Goal: Transaction & Acquisition: Purchase product/service

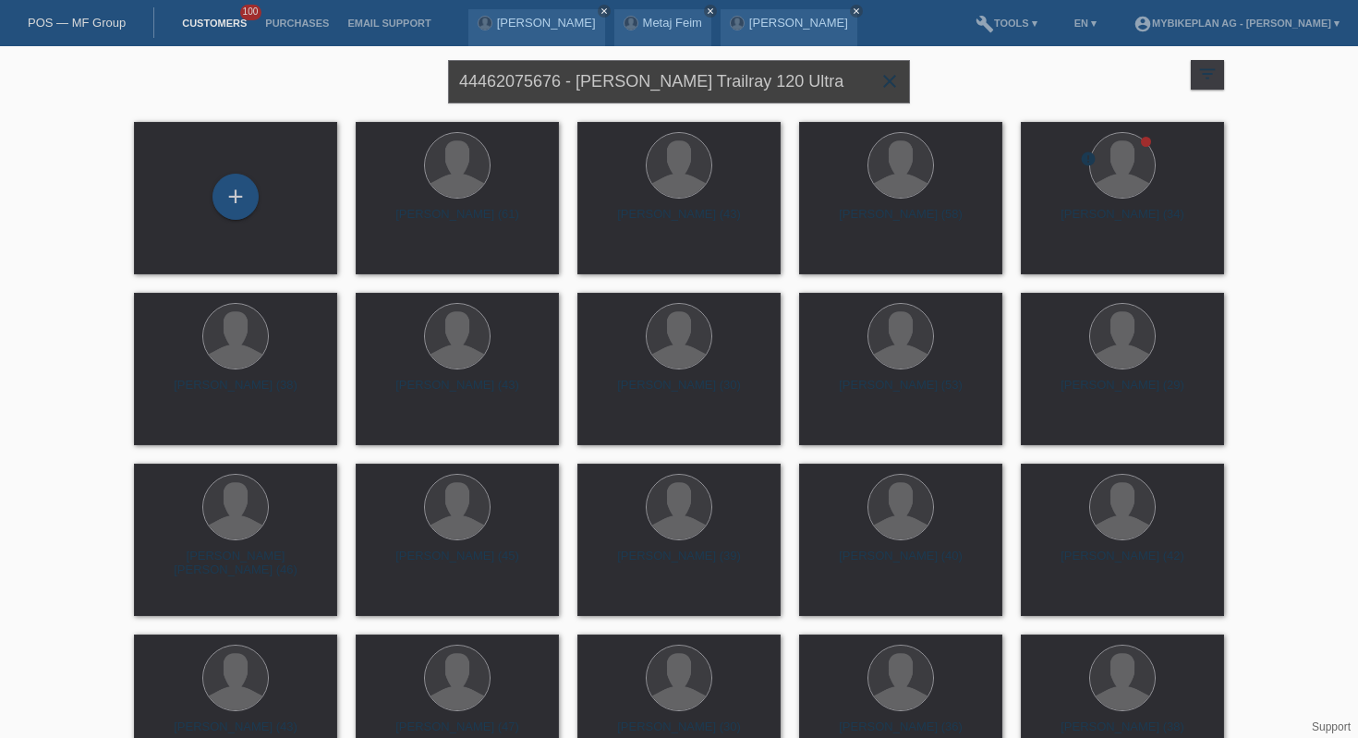
click at [621, 80] on input "44462075676 - Roman Eichenberger, Raymon Trailray 120 Ultra" at bounding box center [679, 81] width 462 height 43
paste input "Felipe de Almeida Franç"
type input "[PERSON_NAME]"
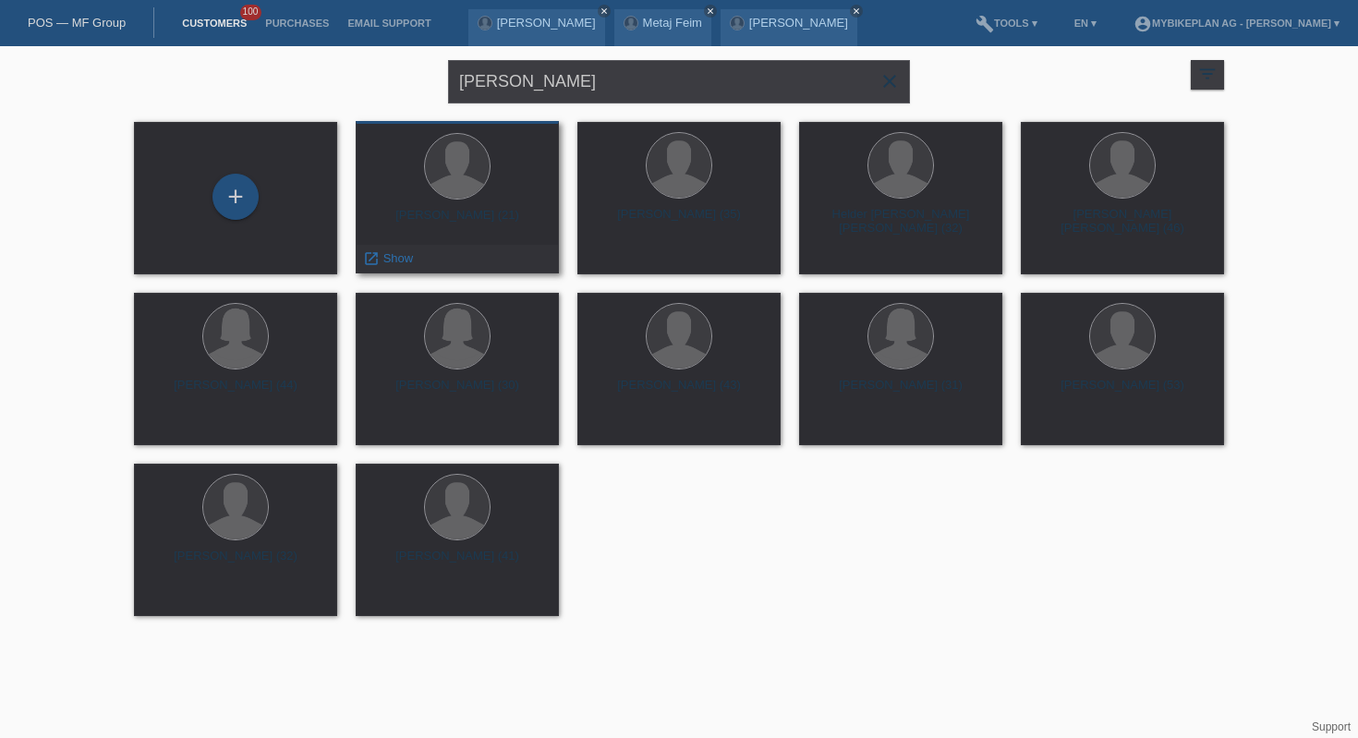
click at [421, 180] on div at bounding box center [457, 167] width 174 height 69
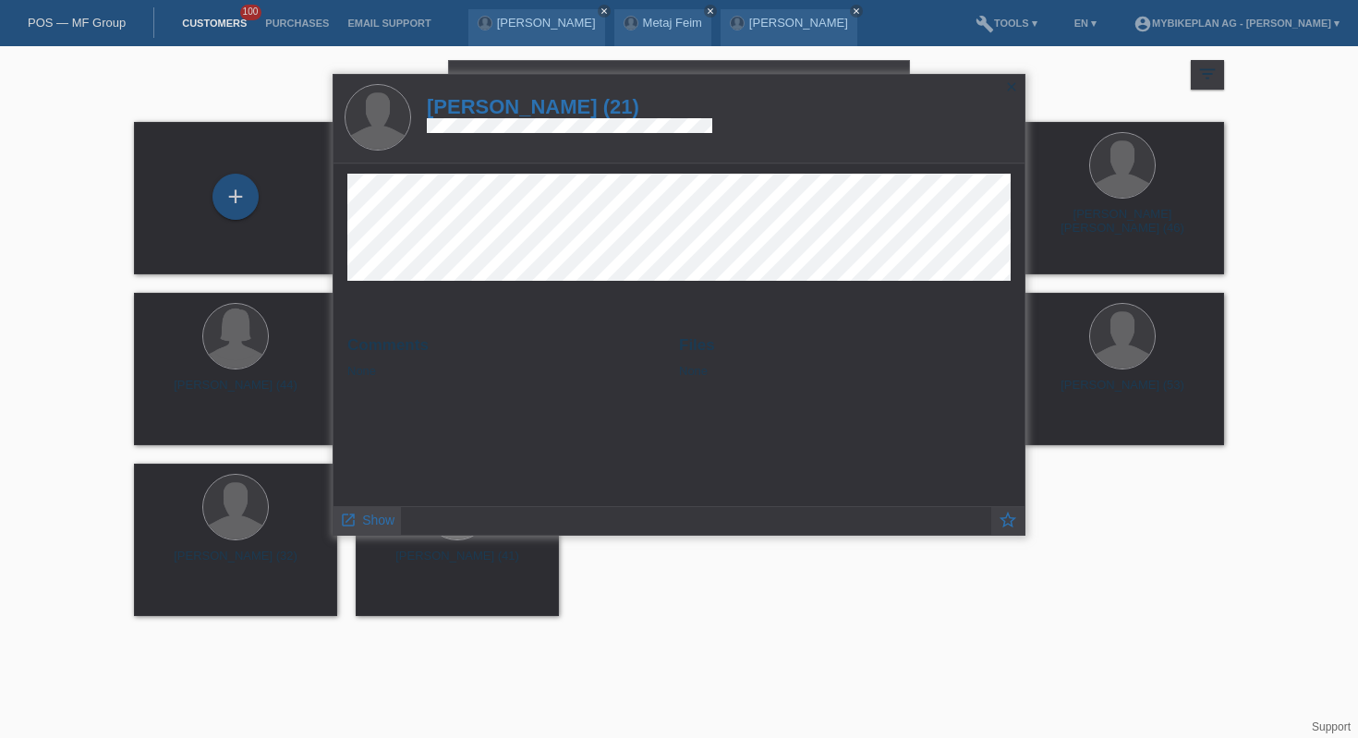
click at [375, 521] on span "Show" at bounding box center [378, 520] width 32 height 15
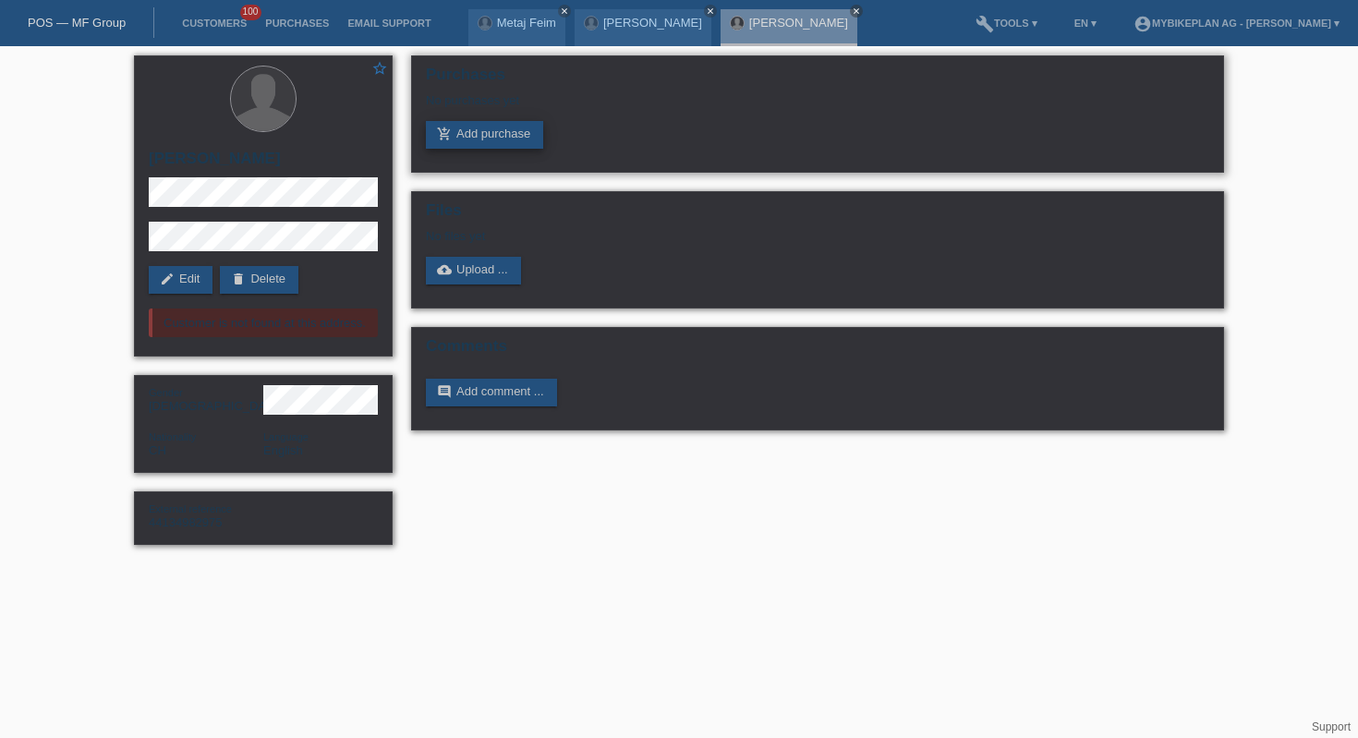
click at [455, 131] on link "add_shopping_cart Add purchase" at bounding box center [484, 135] width 117 height 28
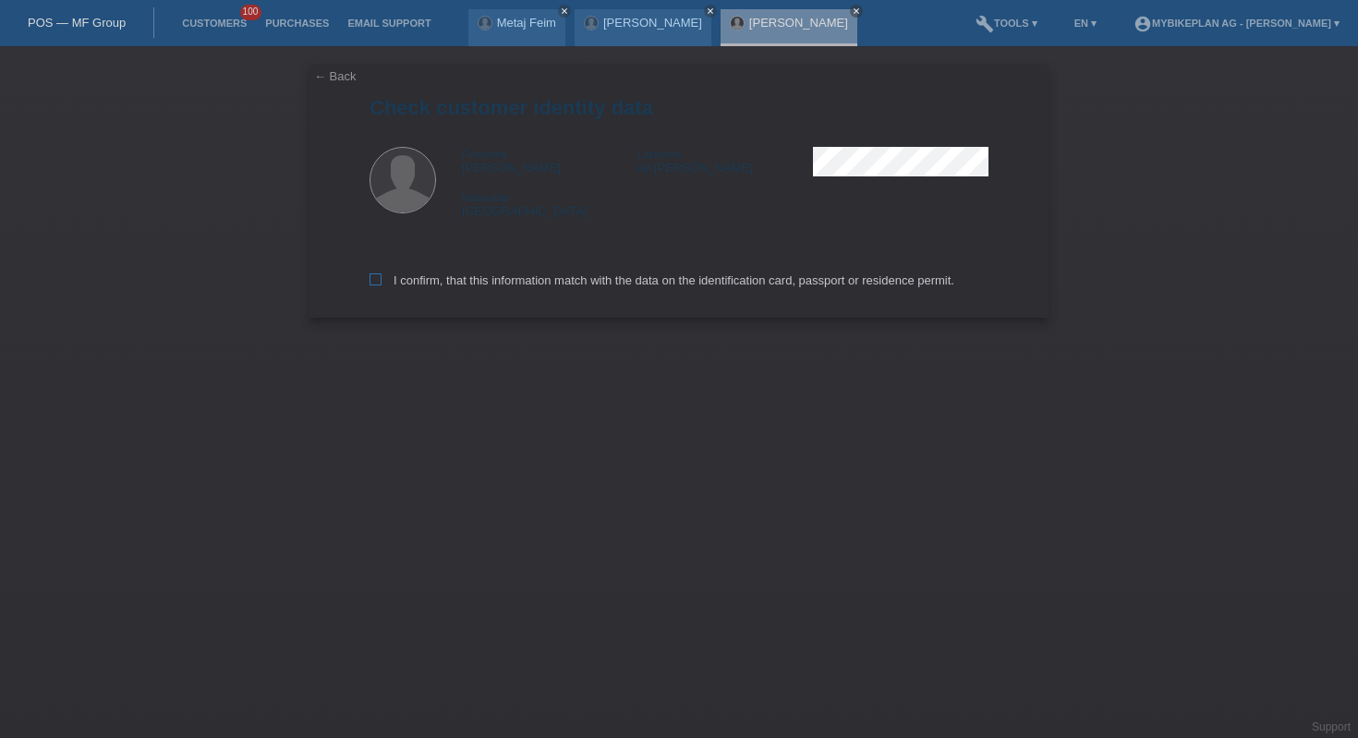
click at [466, 287] on label "I confirm, that this information match with the data on the identification card…" at bounding box center [661, 280] width 585 height 14
click at [381, 285] on input "I confirm, that this information match with the data on the identification card…" at bounding box center [375, 279] width 12 height 12
checkbox input "true"
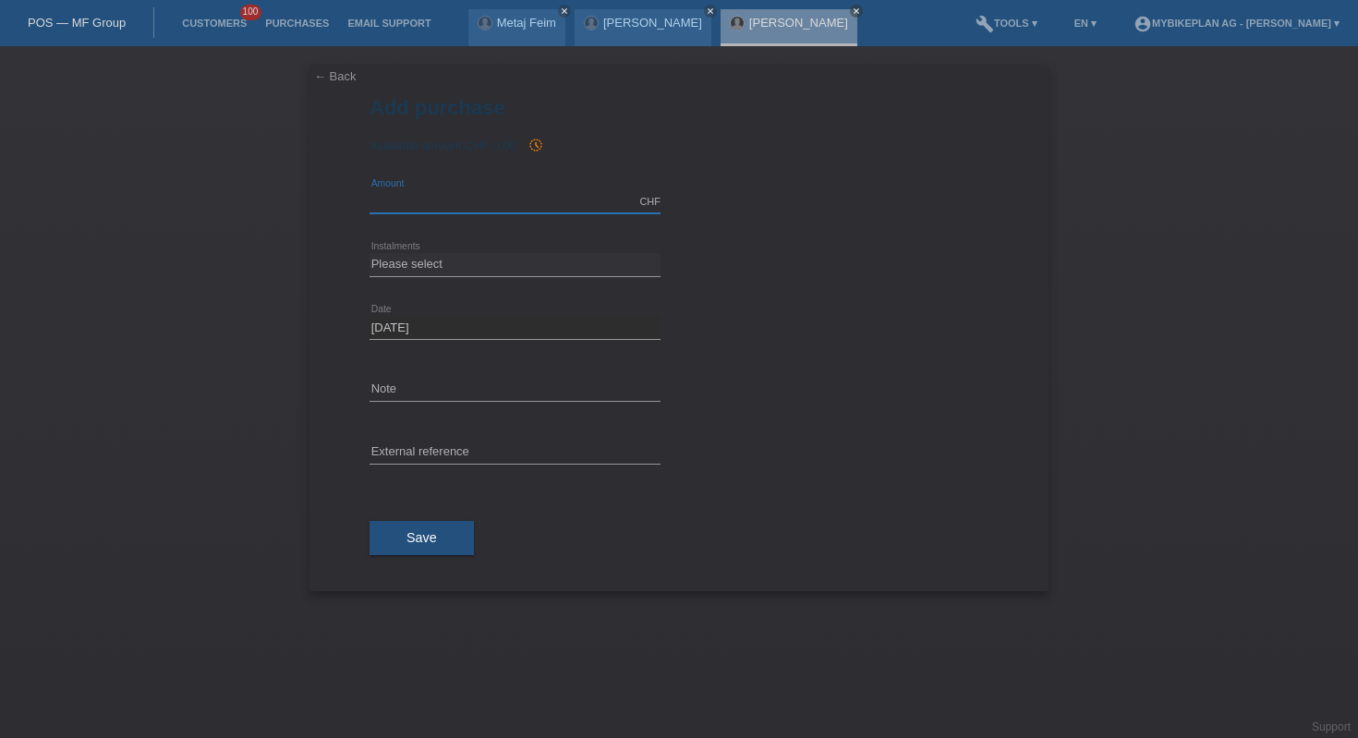
click at [437, 190] on input "text" at bounding box center [514, 201] width 291 height 23
type input "10000.00"
click at [492, 268] on select "Please select 6 instalments 12 instalments 18 instalments 24 instalments 36 ins…" at bounding box center [514, 264] width 291 height 22
select select "488"
click at [406, 545] on button "Save" at bounding box center [421, 538] width 104 height 35
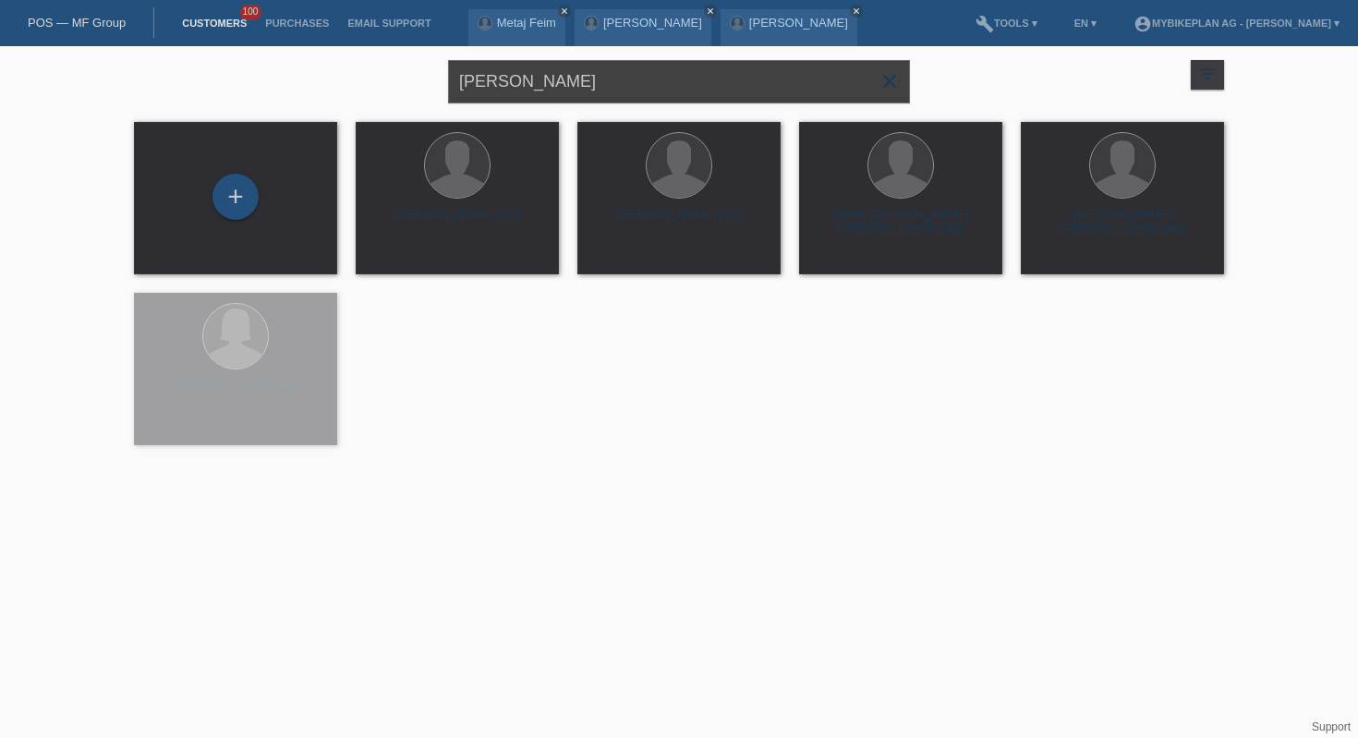
click at [622, 83] on input "[PERSON_NAME]" at bounding box center [679, 81] width 462 height 43
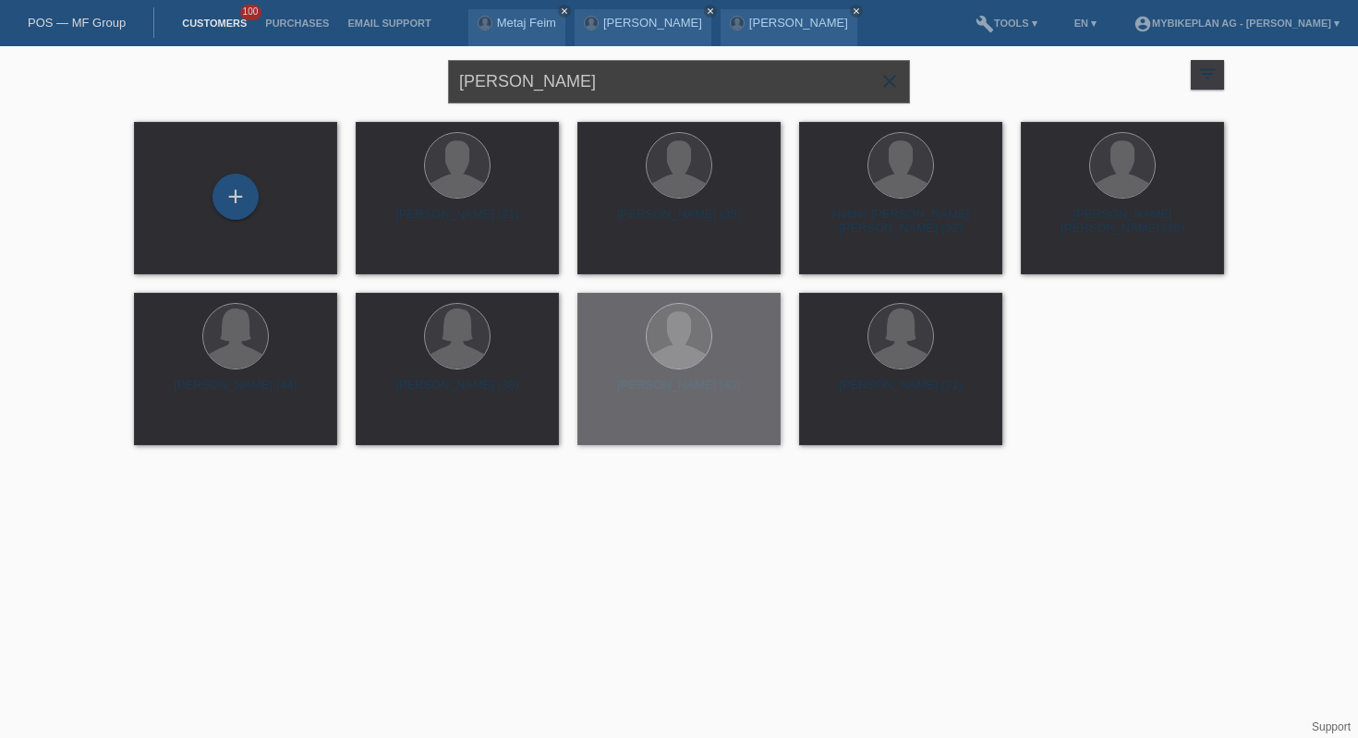
click at [622, 83] on input "[PERSON_NAME]" at bounding box center [679, 81] width 462 height 43
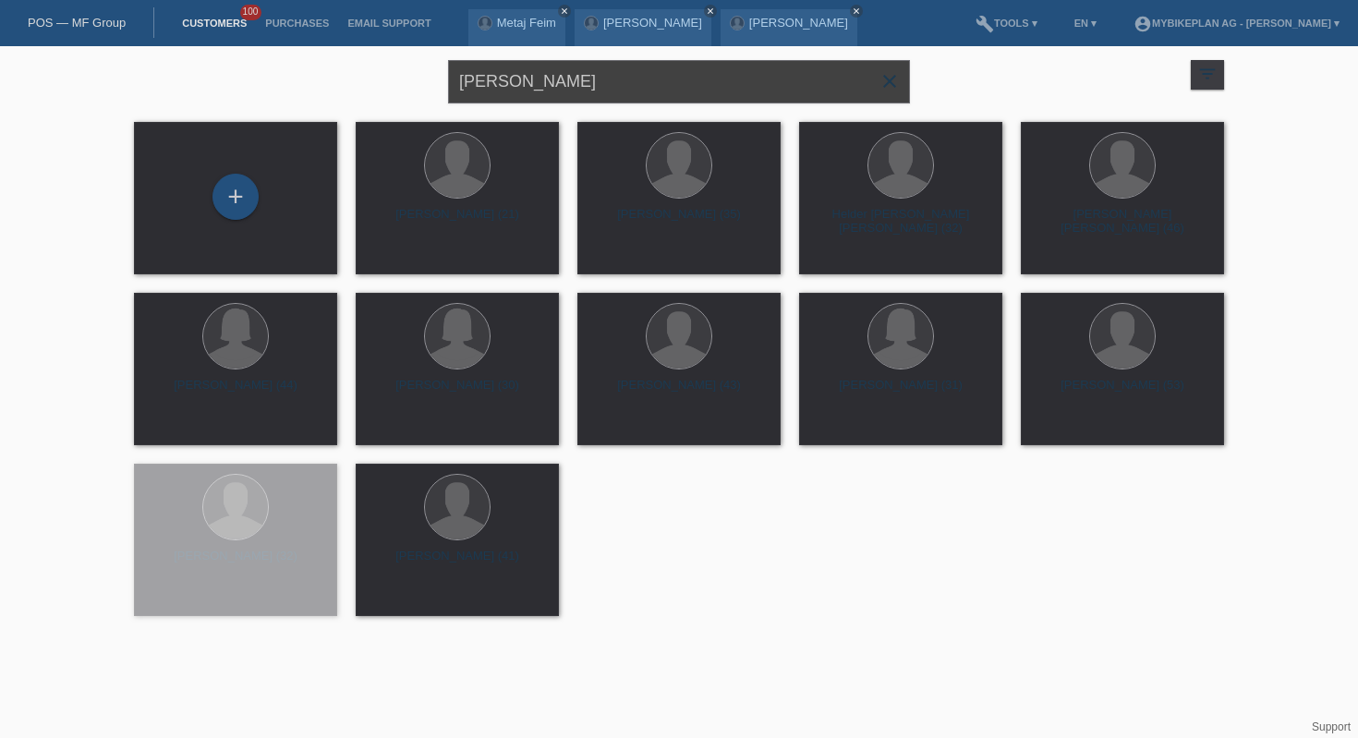
paste input "[PERSON_NAME]"
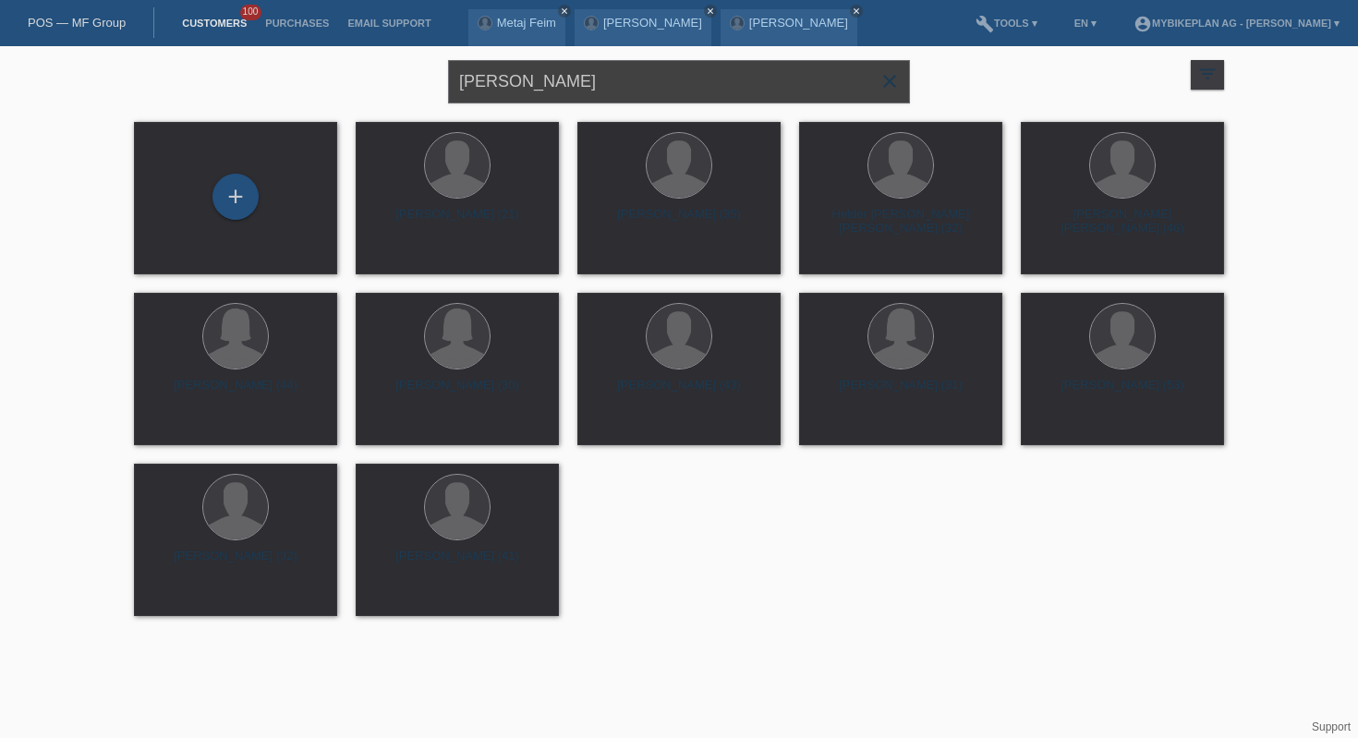
type input "[PERSON_NAME]"
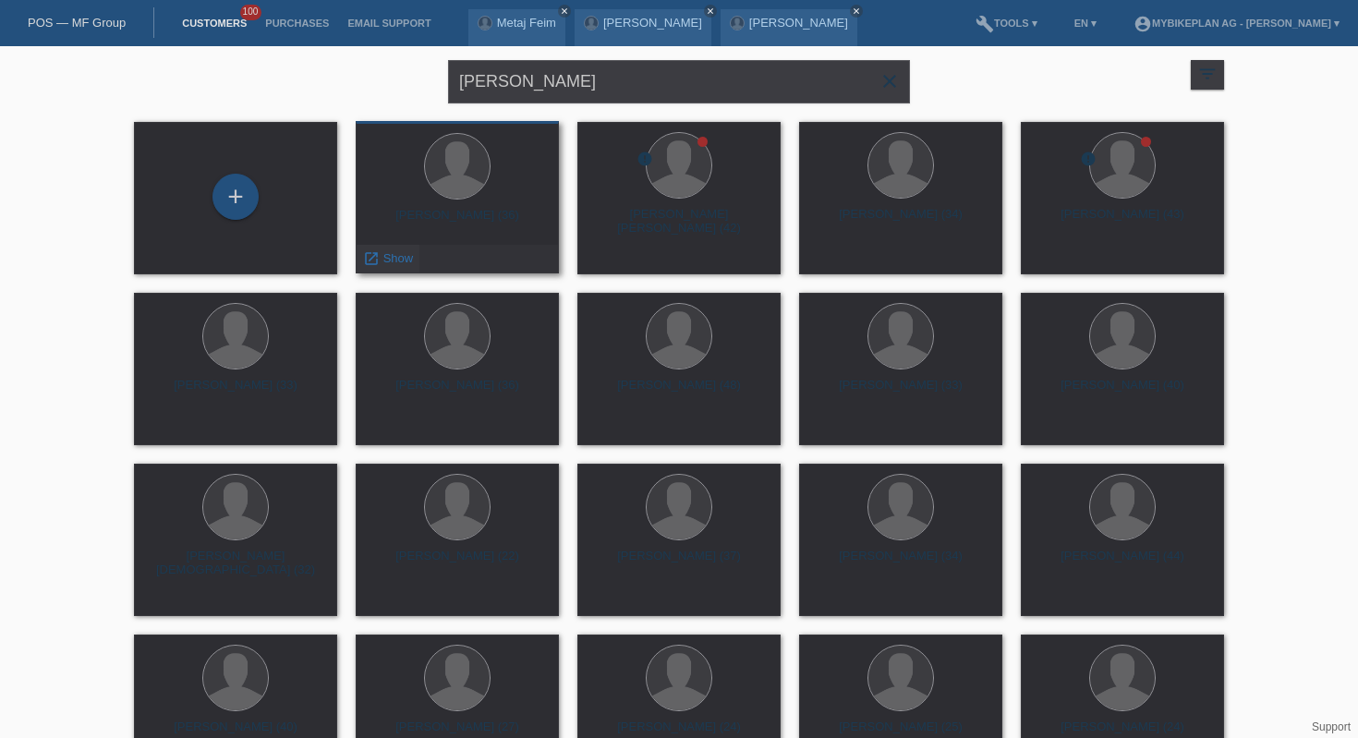
click at [407, 255] on span "Show" at bounding box center [398, 258] width 30 height 14
